Goal: Task Accomplishment & Management: Manage account settings

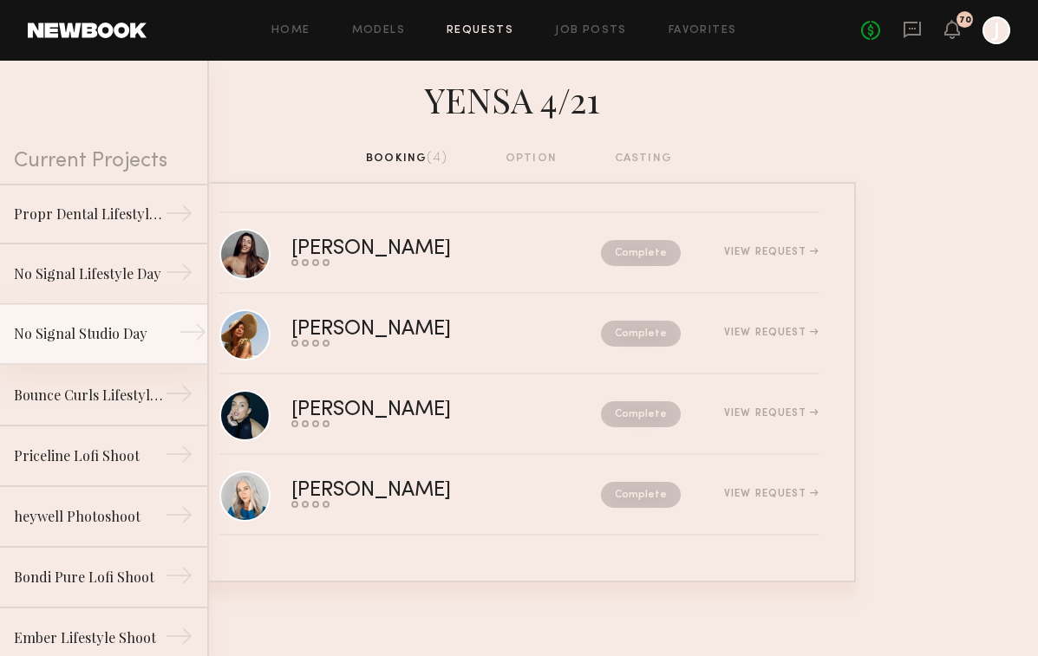
click at [73, 344] on link "No Signal Studio Day →" at bounding box center [103, 334] width 207 height 61
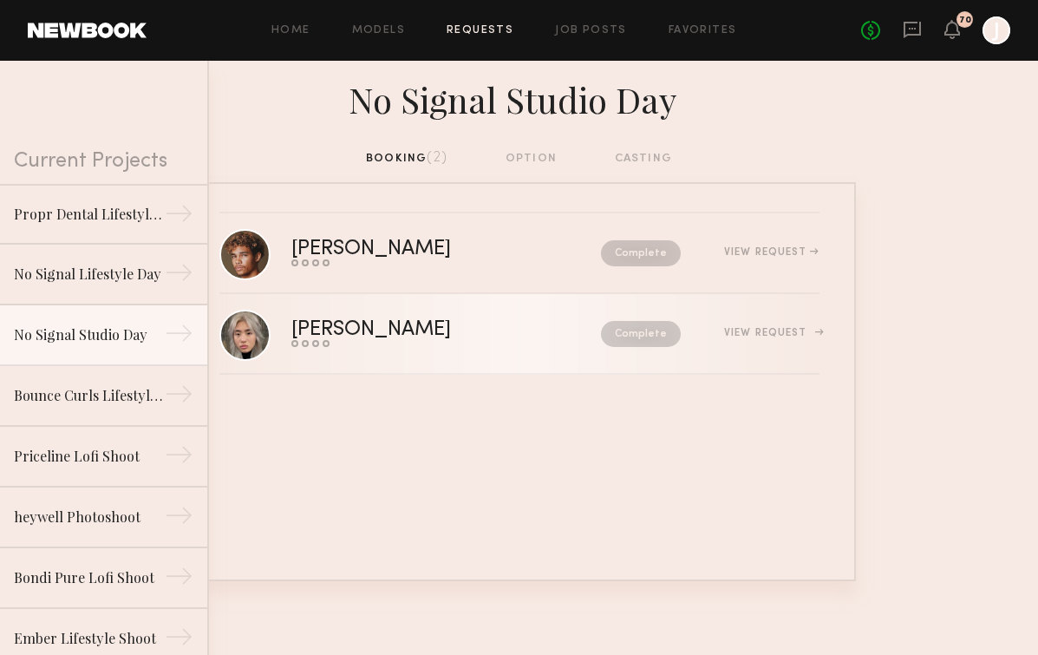
click at [750, 325] on div "[PERSON_NAME] Send request Model response Review hours worked Pay model Complet…" at bounding box center [555, 333] width 528 height 27
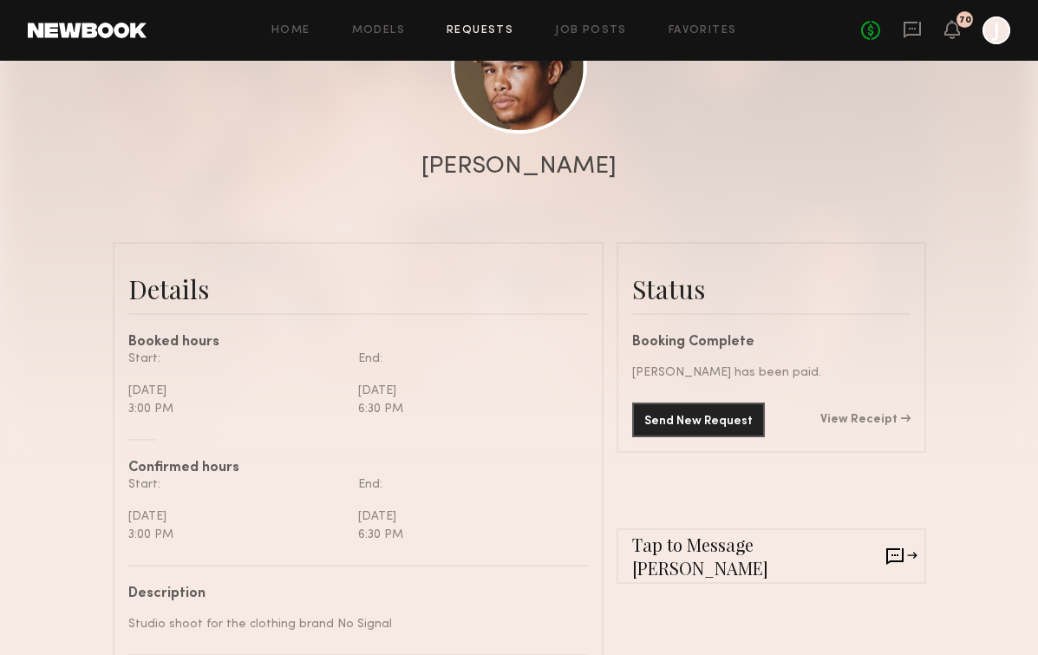
scroll to position [274, 0]
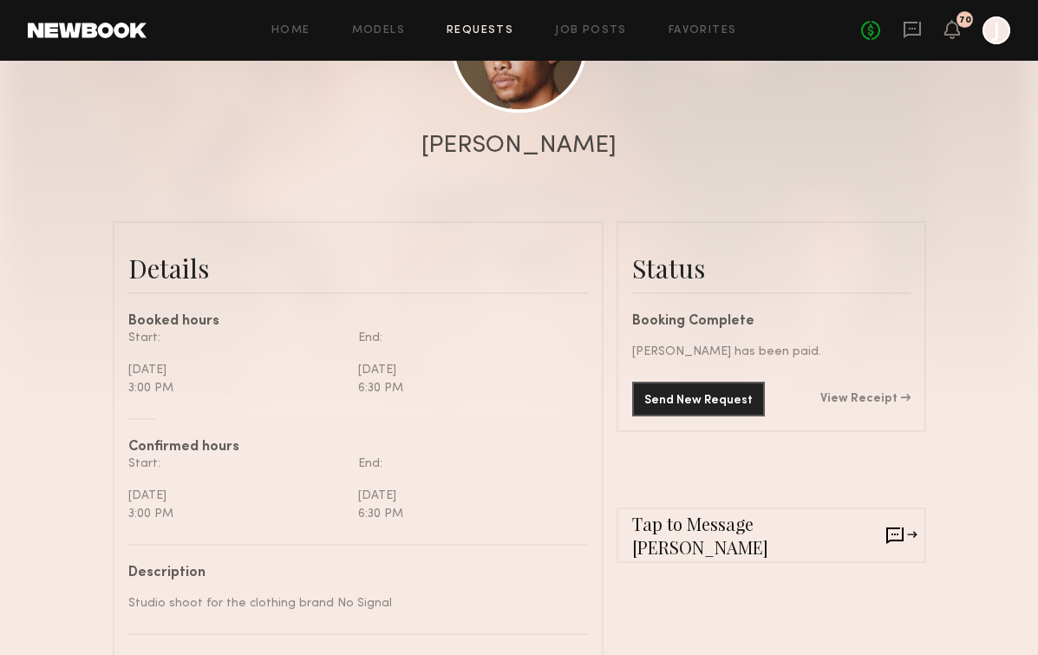
click at [838, 395] on link "View Receipt" at bounding box center [865, 399] width 90 height 12
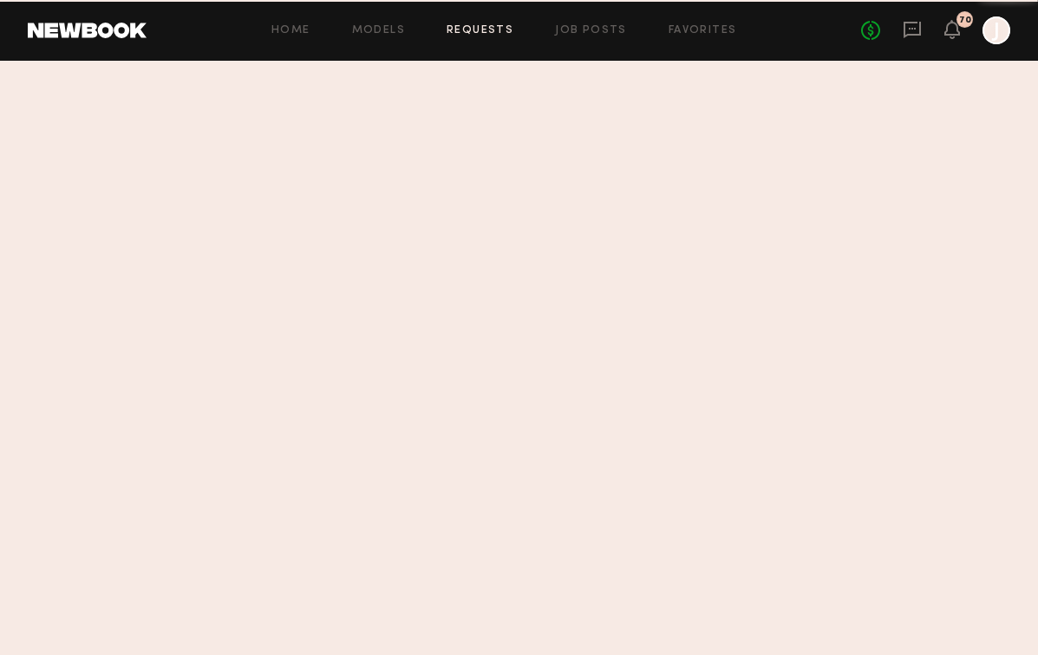
click at [864, 395] on section at bounding box center [519, 358] width 1038 height 594
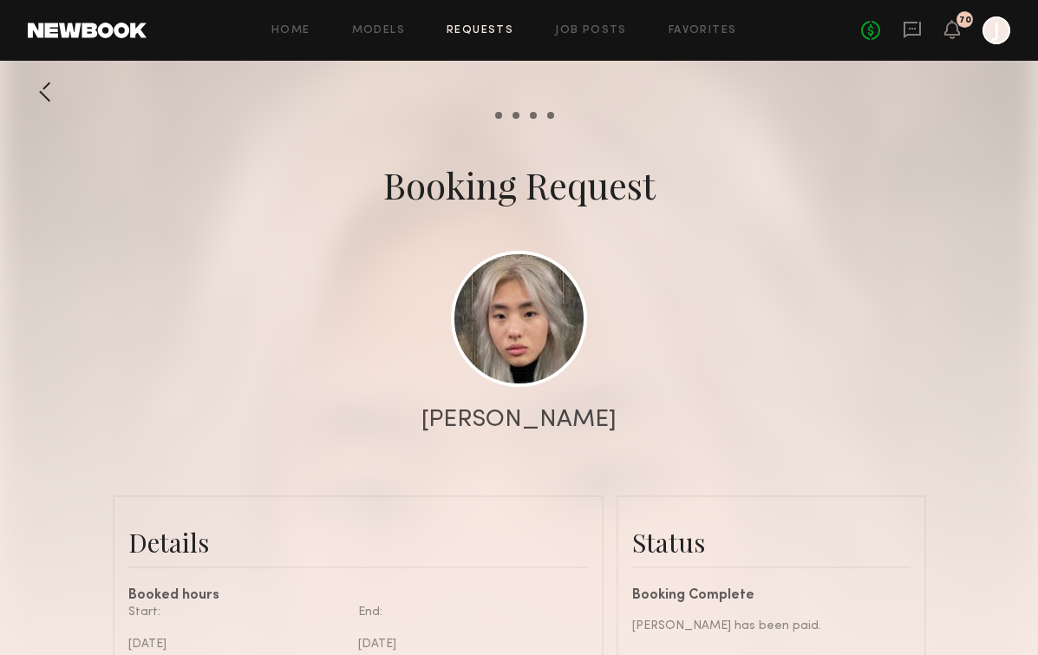
click at [57, 88] on div at bounding box center [45, 92] width 35 height 35
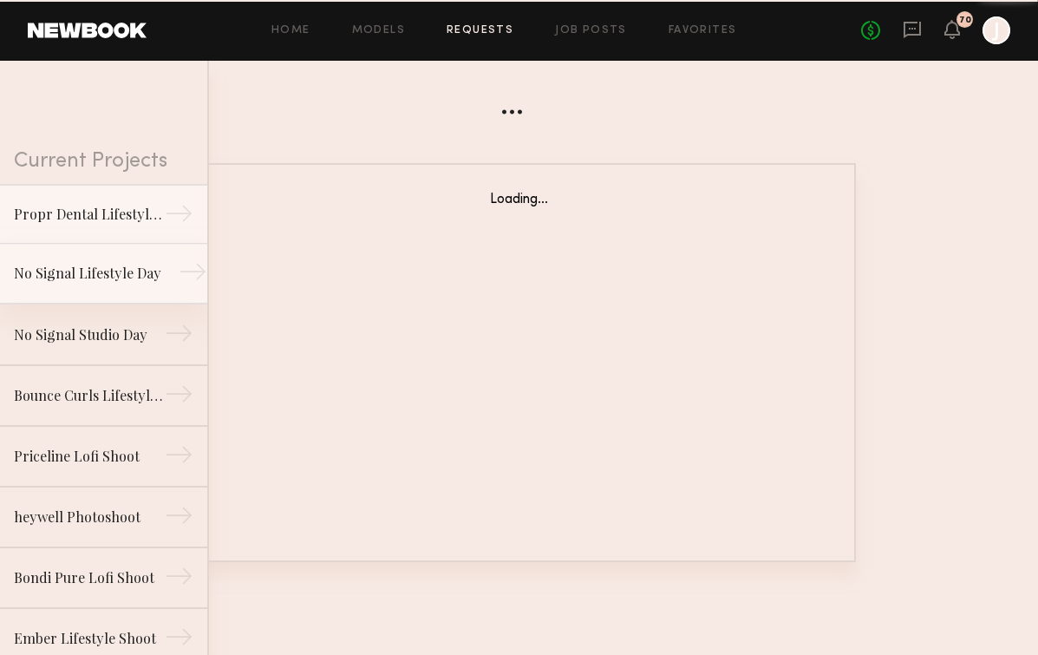
click at [101, 265] on div "No Signal Lifestyle Day" at bounding box center [89, 273] width 151 height 21
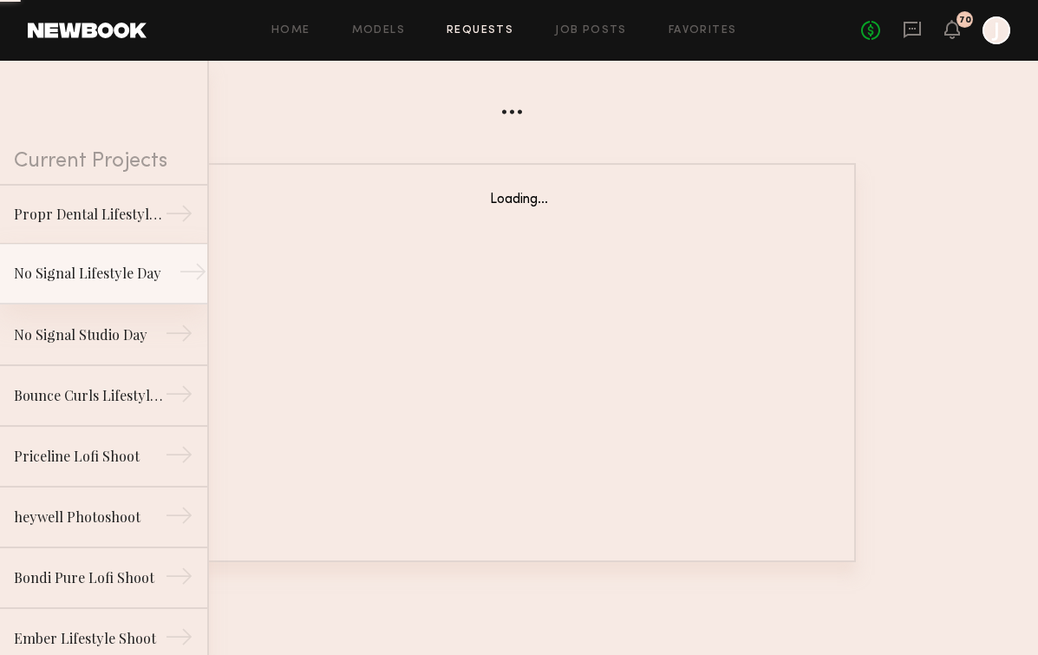
click at [121, 284] on link "No Signal Lifestyle Day →" at bounding box center [103, 274] width 207 height 61
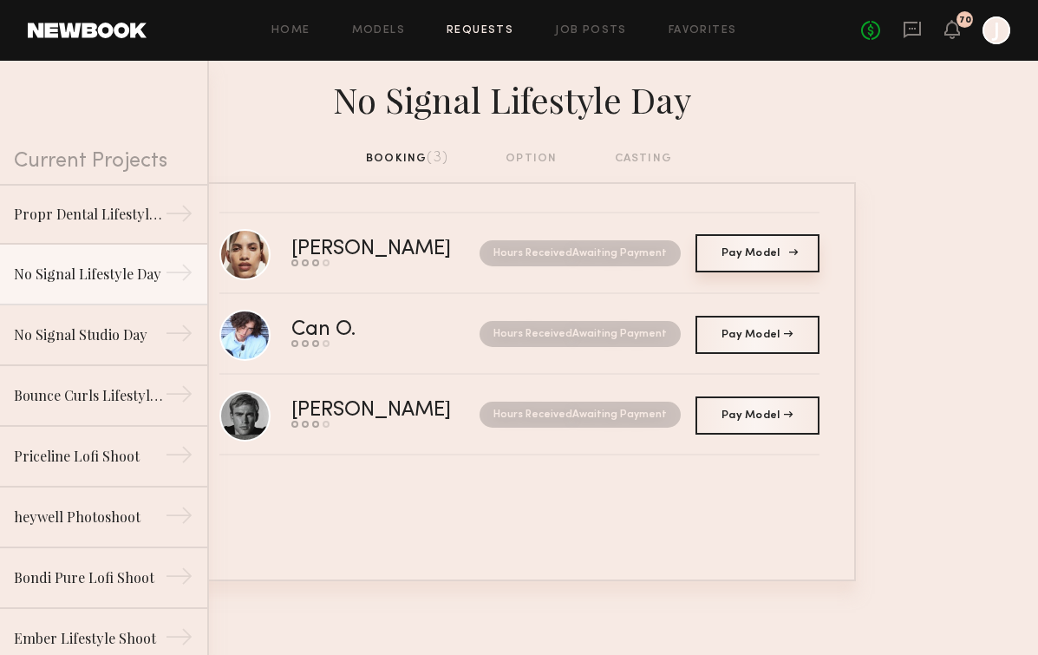
click at [738, 240] on link "Pay Model Pay" at bounding box center [757, 253] width 124 height 38
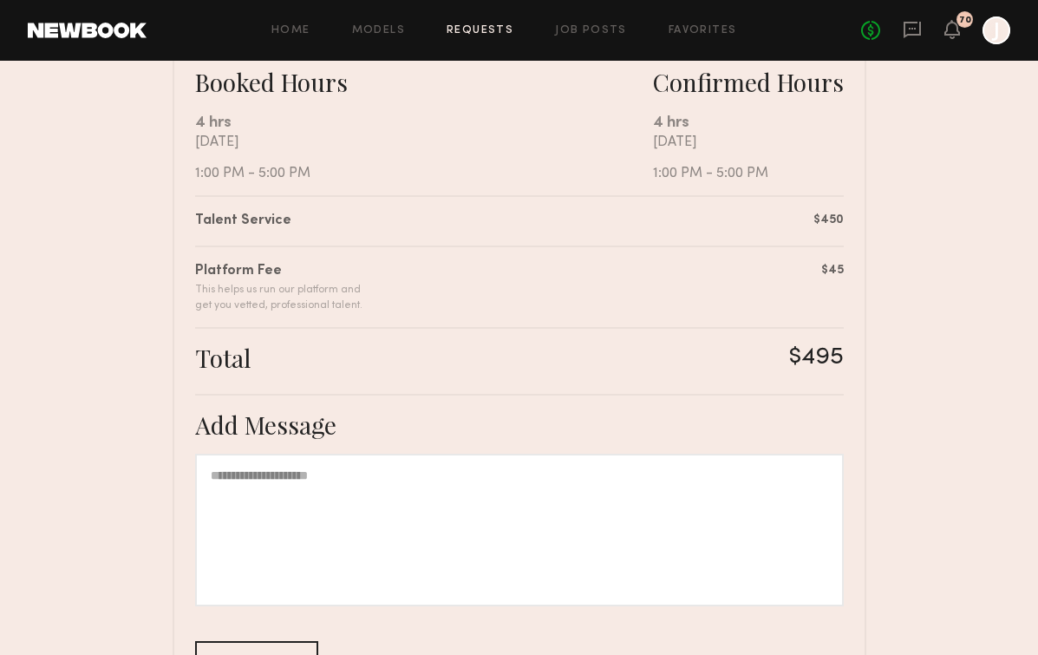
scroll to position [453, 0]
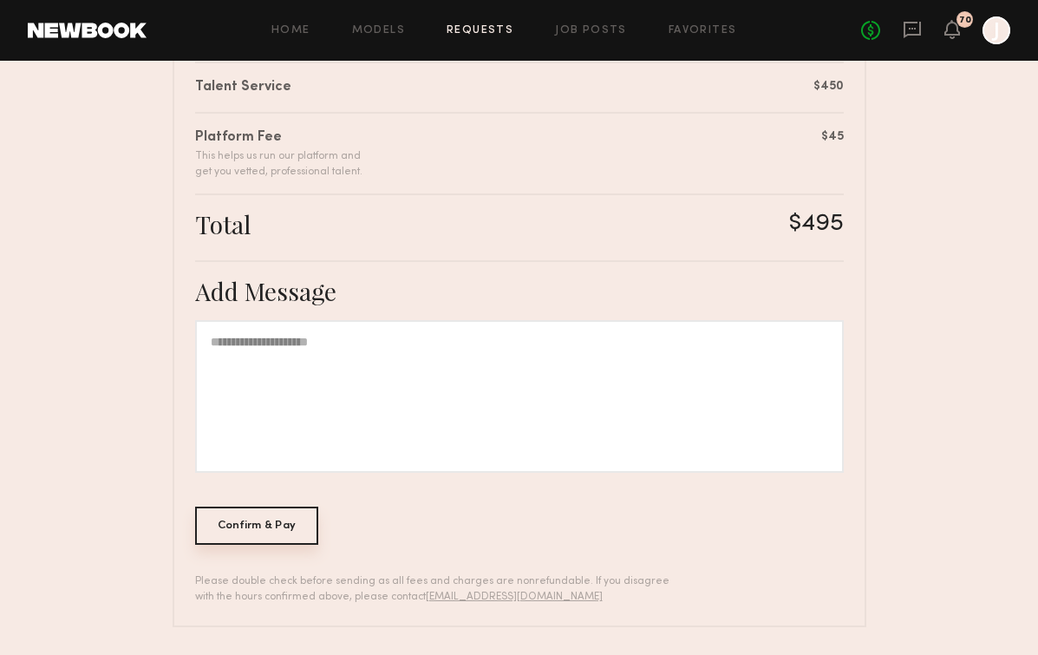
click at [237, 540] on div "Confirm & Pay" at bounding box center [257, 525] width 124 height 38
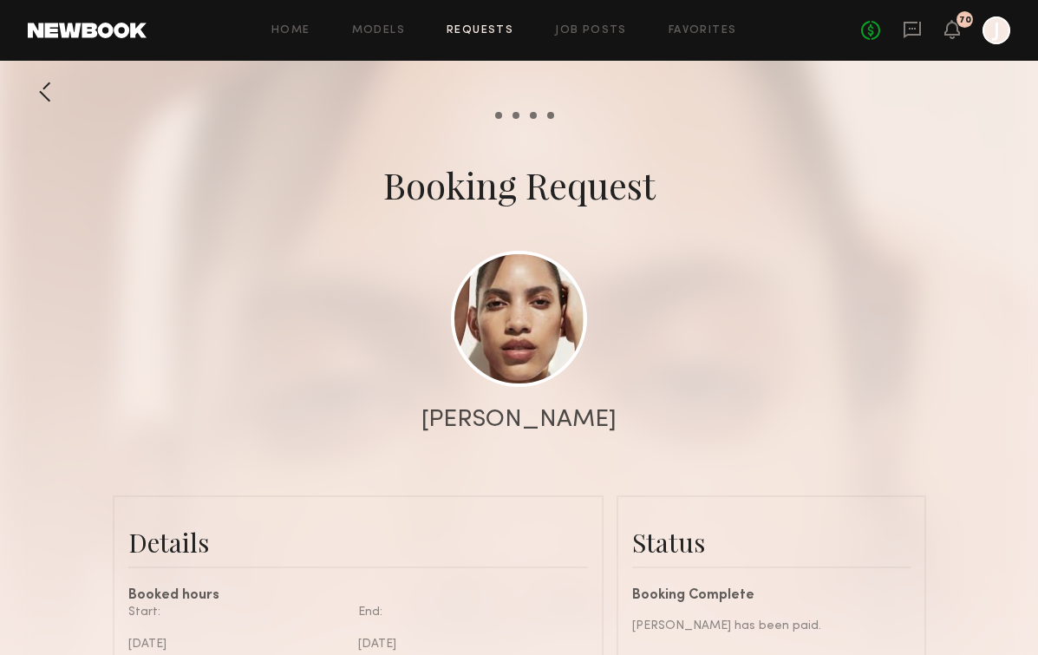
scroll to position [398, 0]
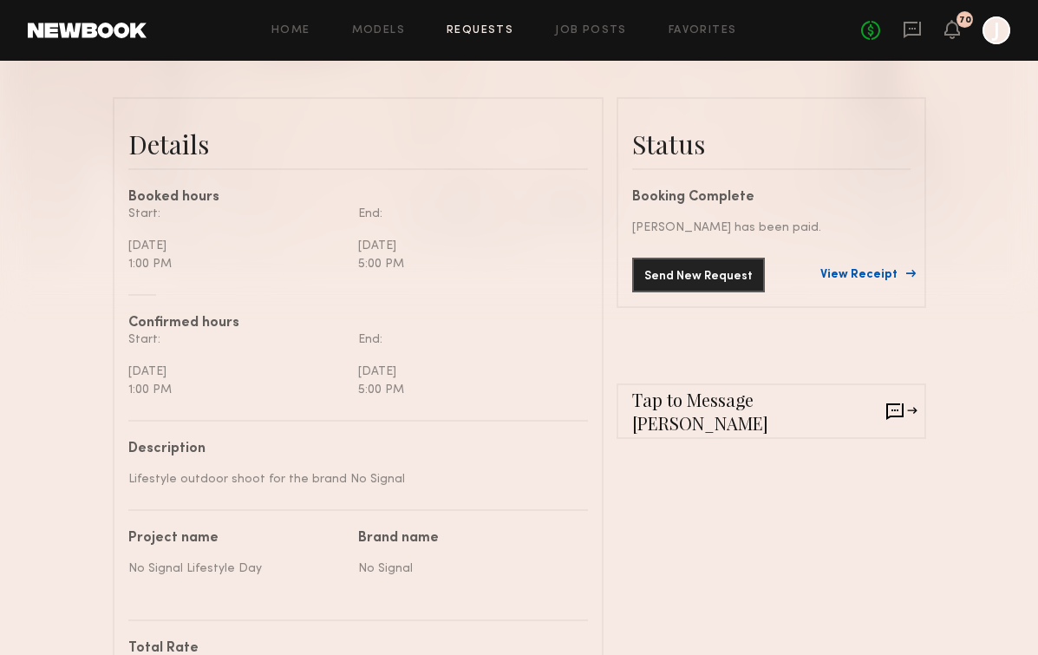
click at [865, 276] on link "View Receipt" at bounding box center [865, 275] width 90 height 12
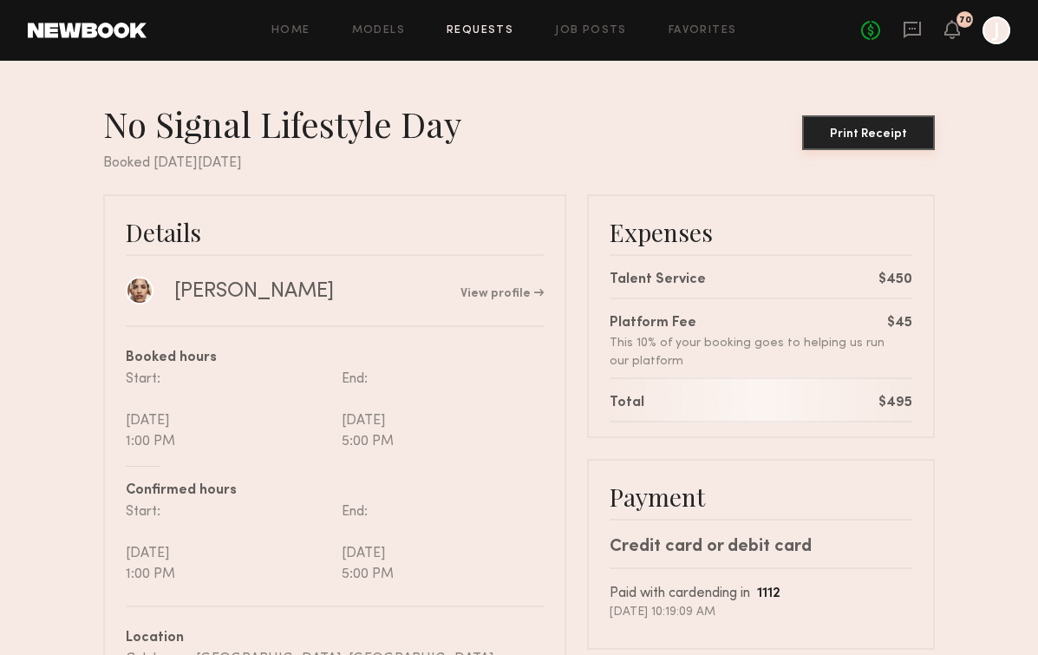
click at [867, 138] on div "Print Receipt" at bounding box center [868, 134] width 119 height 12
click at [490, 29] on link "Requests" at bounding box center [480, 30] width 67 height 11
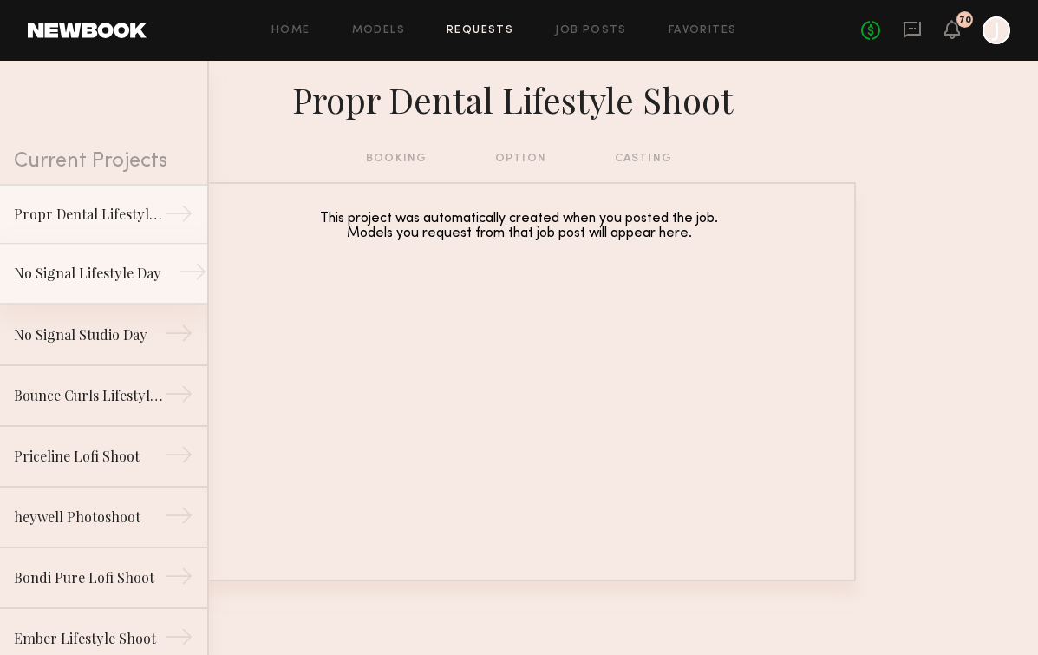
click at [125, 251] on link "No Signal Lifestyle Day →" at bounding box center [103, 274] width 207 height 61
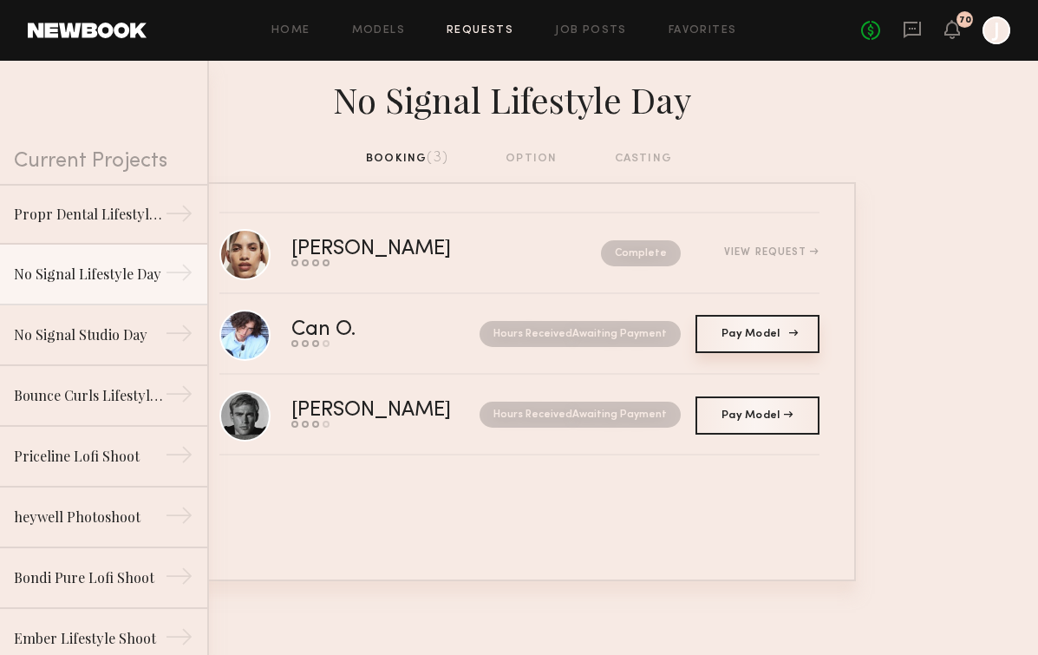
click at [762, 333] on span "Pay Model" at bounding box center [756, 334] width 71 height 10
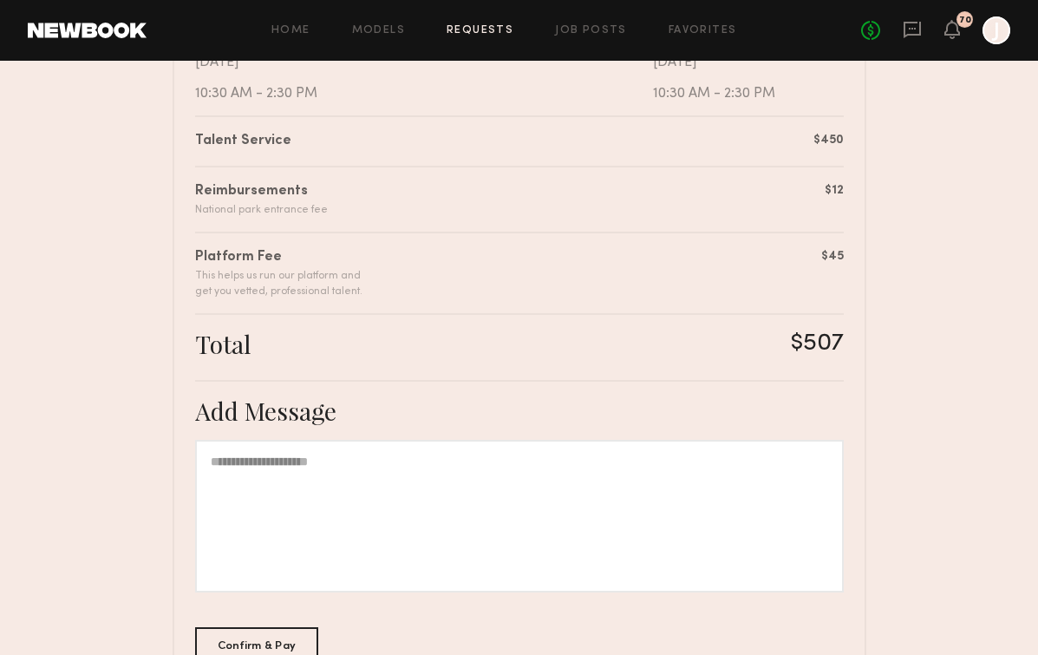
scroll to position [519, 0]
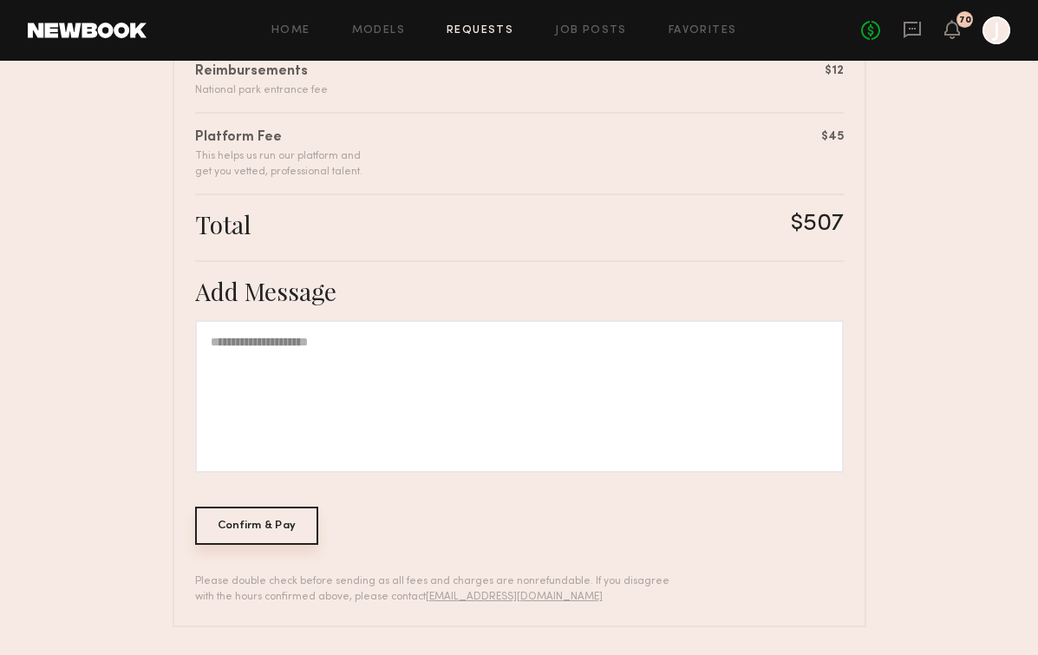
click at [236, 529] on div "Confirm & Pay" at bounding box center [257, 525] width 124 height 38
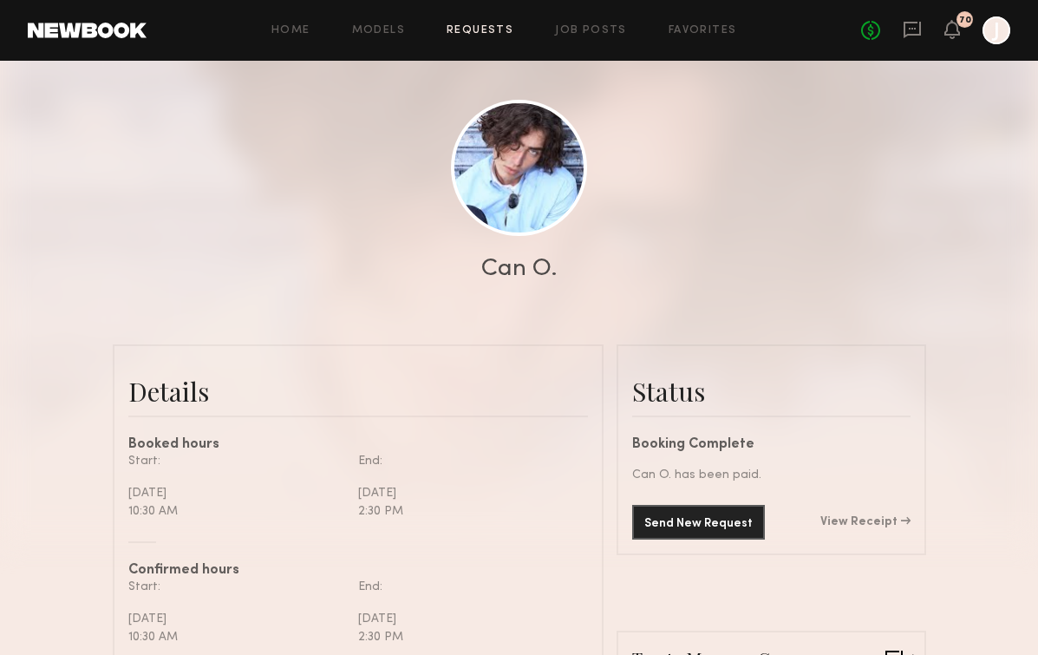
scroll to position [287, 0]
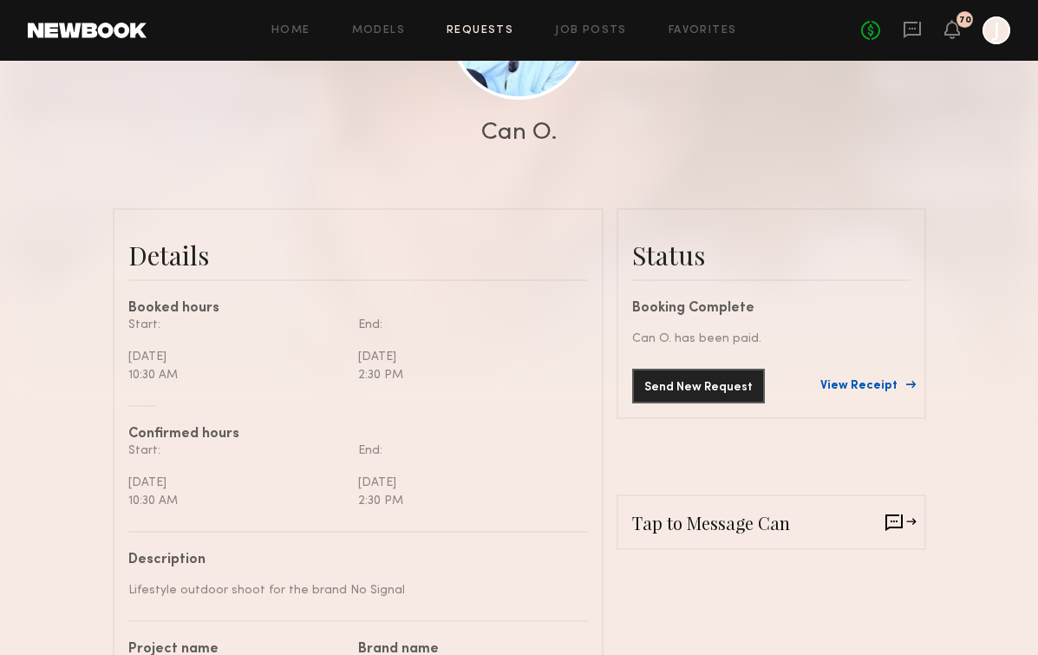
click at [846, 388] on link "View Receipt" at bounding box center [865, 386] width 90 height 12
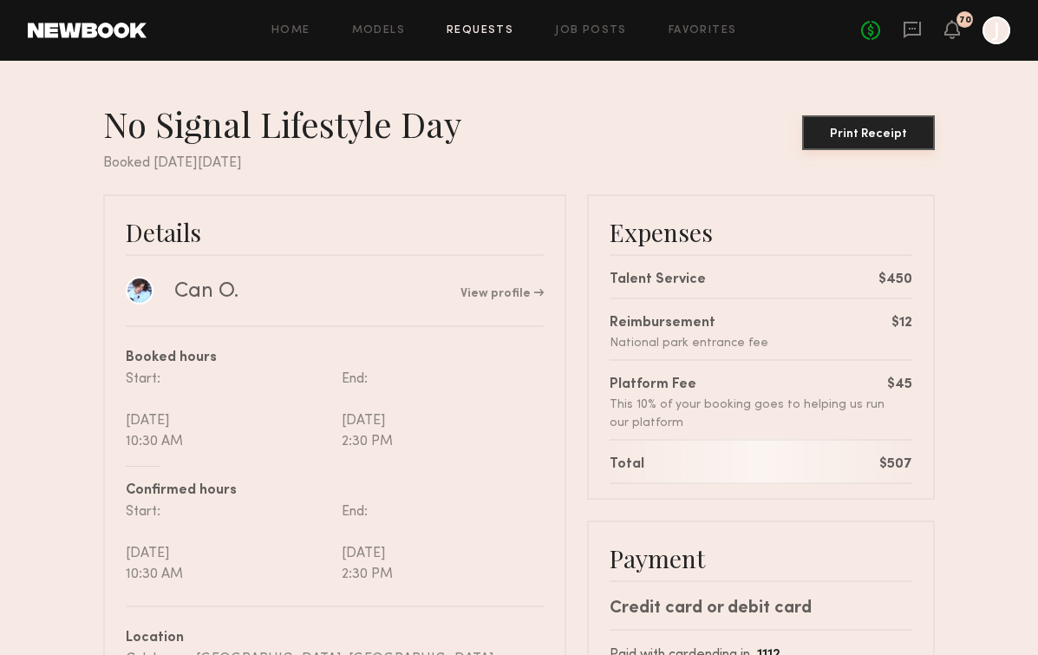
click at [872, 134] on div "Print Receipt" at bounding box center [868, 134] width 119 height 12
click at [482, 40] on div "Home Models Requests Job Posts Favorites Sign Out No fees up to $5,000 70 J" at bounding box center [579, 30] width 864 height 28
click at [487, 21] on div "Home Models Requests Job Posts Favorites Sign Out No fees up to $5,000 70 J" at bounding box center [579, 30] width 864 height 28
click at [487, 31] on link "Requests" at bounding box center [480, 30] width 67 height 11
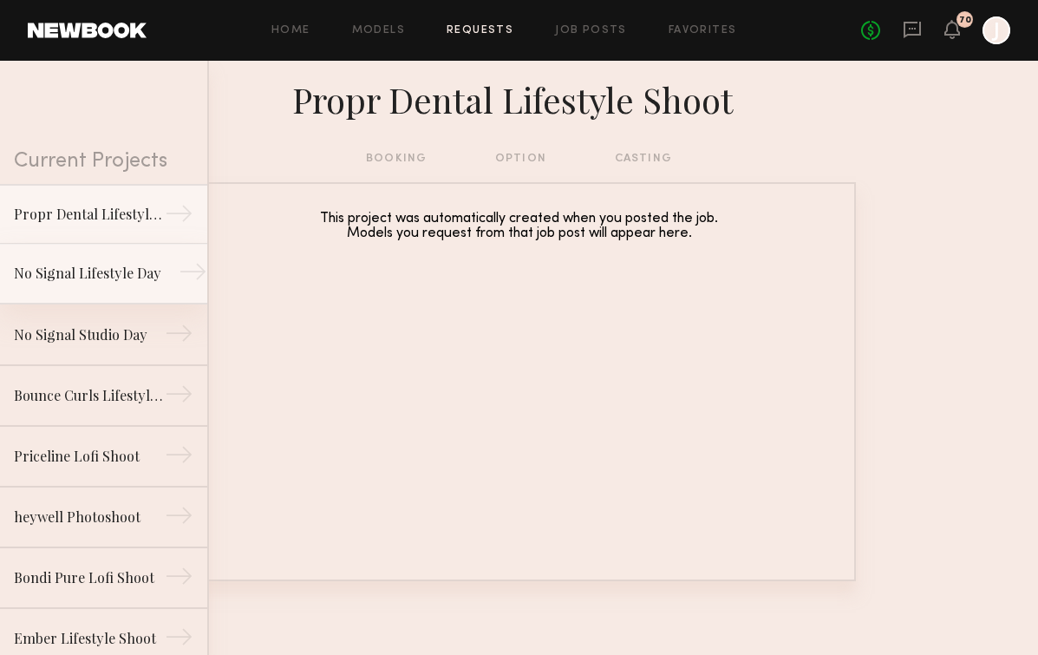
click at [122, 271] on div "No Signal Lifestyle Day" at bounding box center [89, 273] width 151 height 21
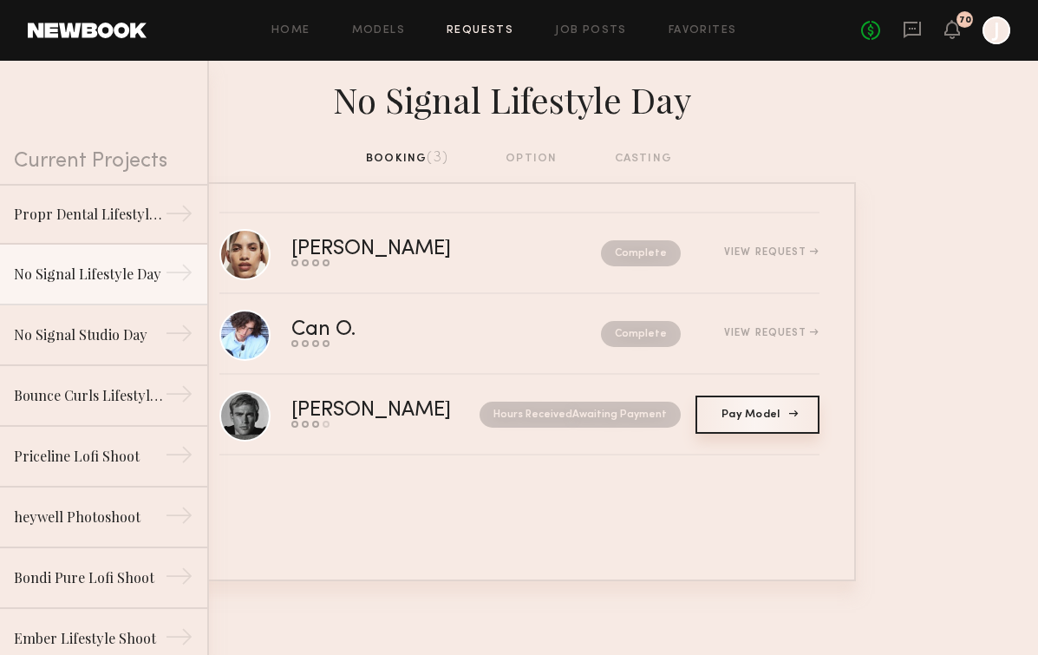
click at [708, 408] on link "Pay Model Pay" at bounding box center [757, 414] width 124 height 38
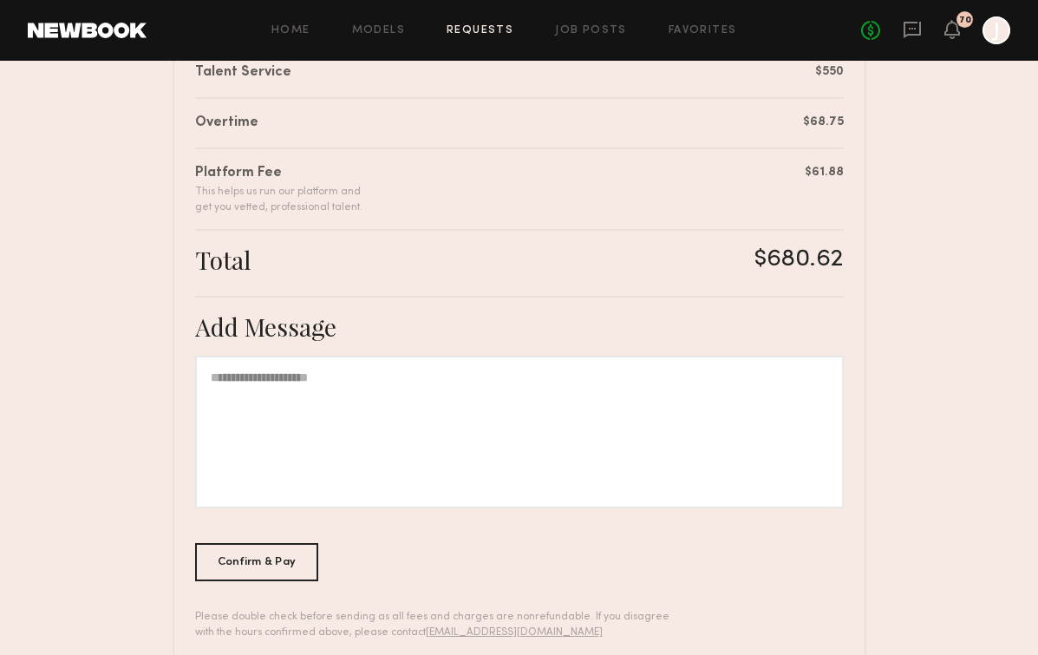
scroll to position [504, 0]
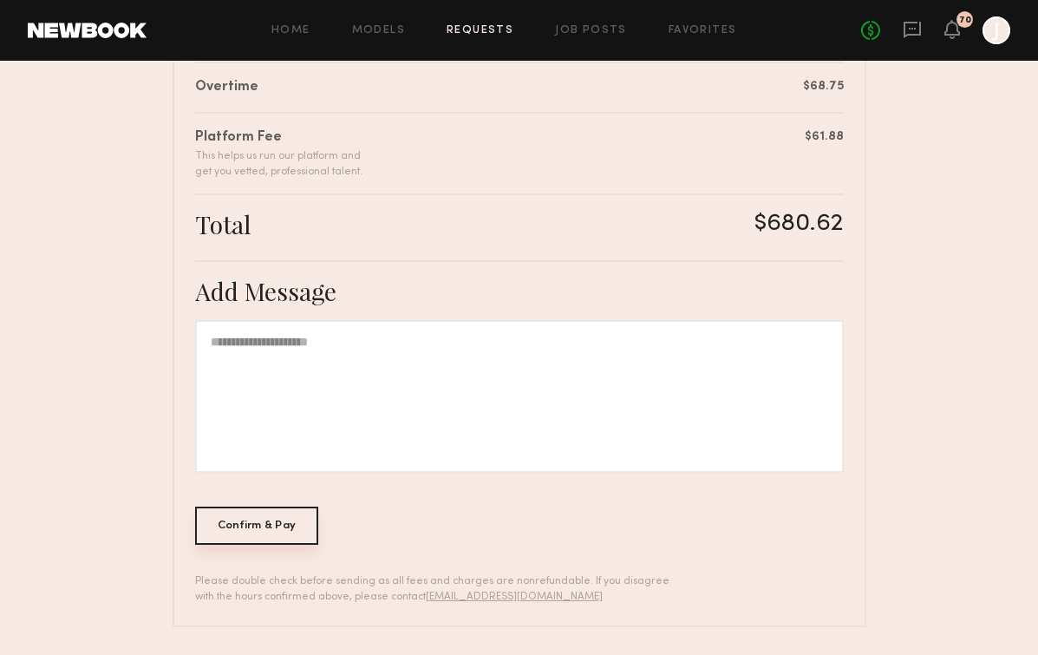
click at [247, 532] on div "Confirm & Pay" at bounding box center [257, 525] width 124 height 38
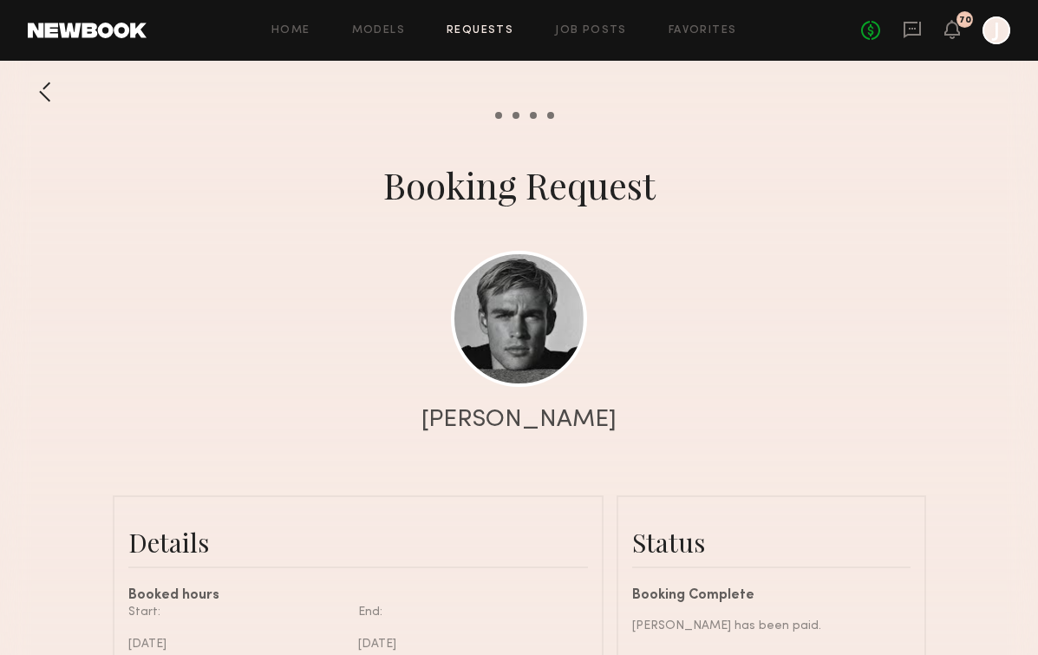
click at [702, 589] on div "Booking Complete" at bounding box center [771, 596] width 278 height 14
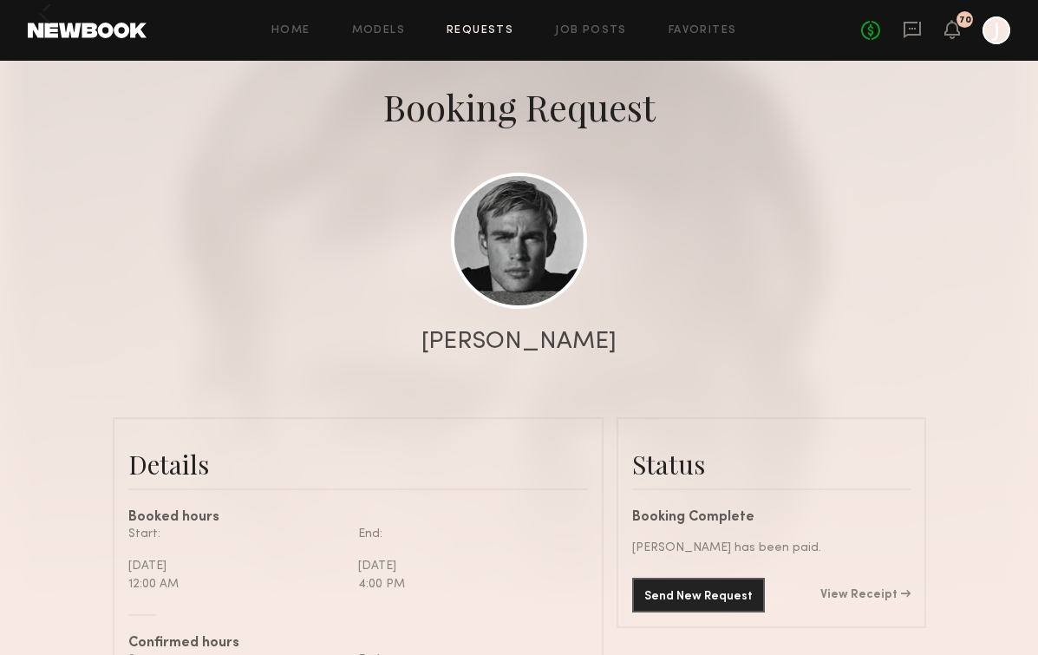
scroll to position [163, 0]
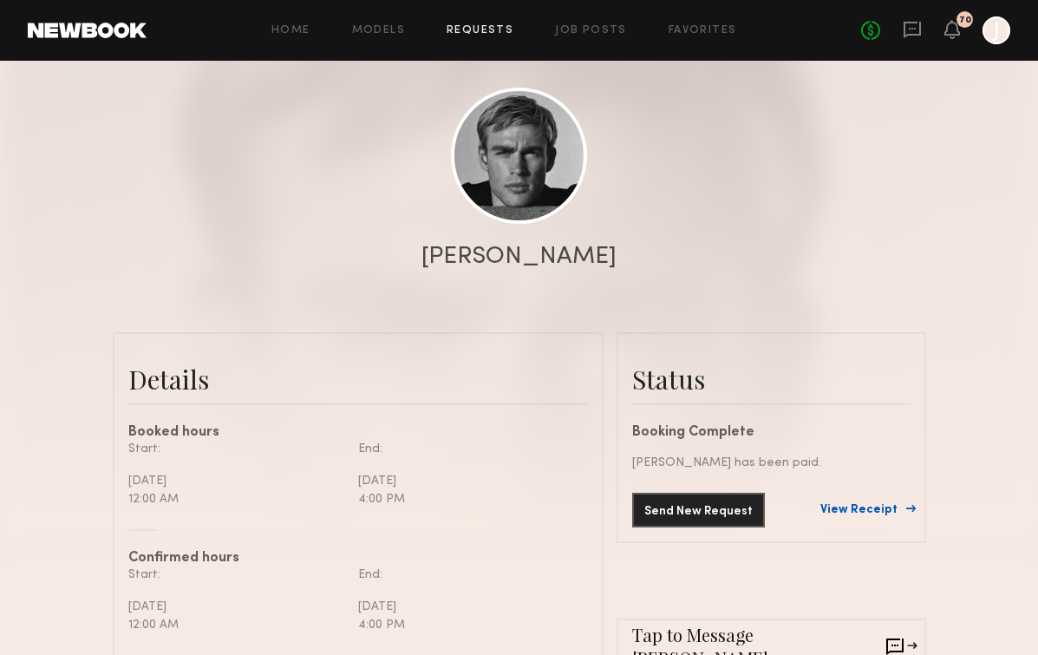
click at [861, 505] on link "View Receipt" at bounding box center [865, 510] width 90 height 12
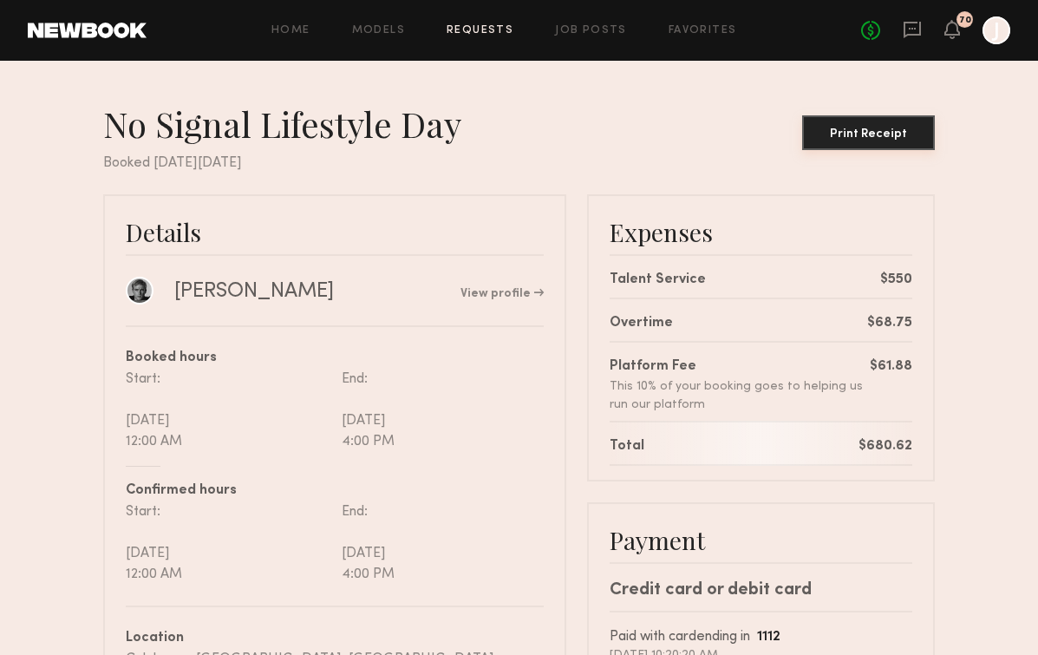
click at [877, 121] on button "Print Receipt" at bounding box center [868, 132] width 133 height 35
